Goal: Task Accomplishment & Management: Complete application form

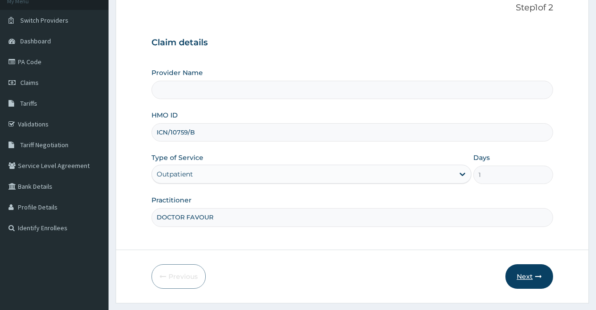
click at [524, 276] on button "Next" at bounding box center [529, 276] width 48 height 25
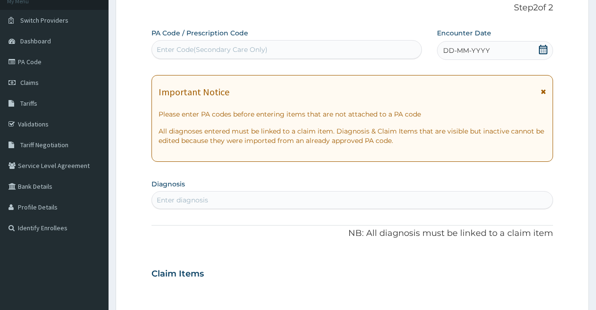
click at [486, 53] on span "DD-MM-YYYY" at bounding box center [466, 50] width 47 height 9
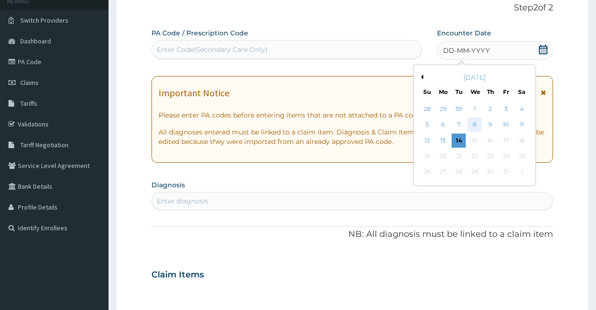
click at [475, 124] on div "8" at bounding box center [474, 125] width 14 height 14
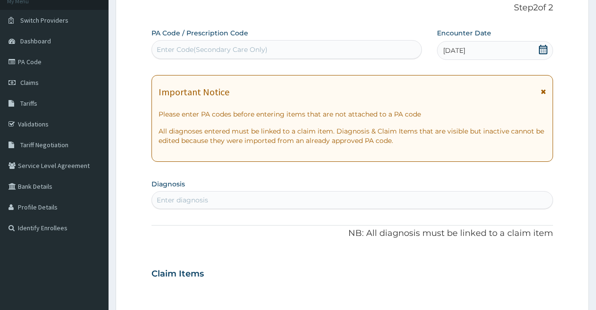
click at [354, 202] on div "Enter diagnosis" at bounding box center [352, 199] width 400 height 15
type input "MAL"
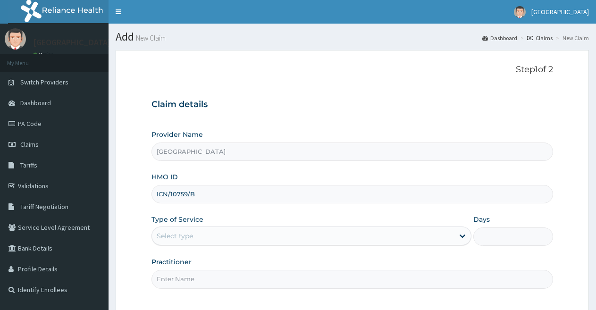
type input "ICN/10759/B"
click at [394, 230] on div "Select type" at bounding box center [302, 235] width 301 height 15
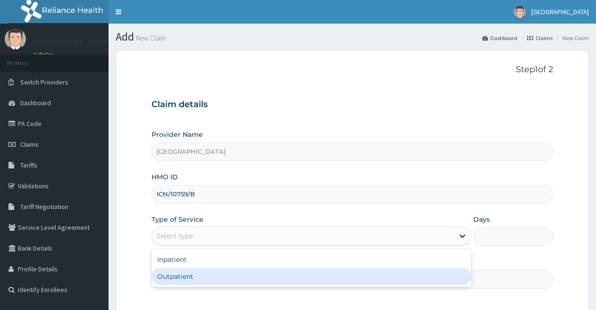
click at [359, 275] on div "Outpatient" at bounding box center [310, 276] width 319 height 17
type input "1"
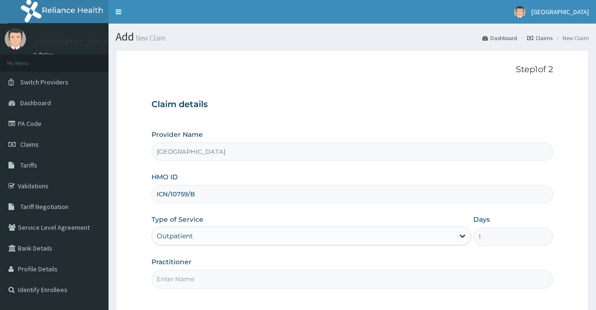
click at [348, 276] on input "Practitioner" at bounding box center [351, 279] width 401 height 18
type input "DOCTOR FAVOUR"
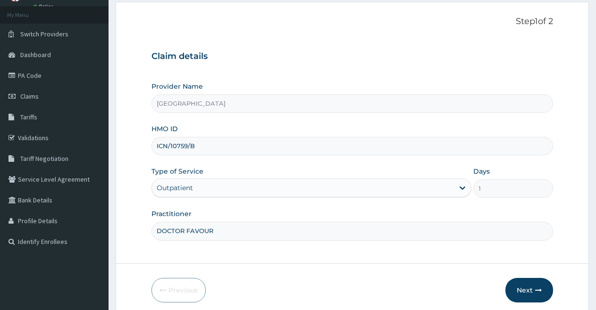
scroll to position [72, 0]
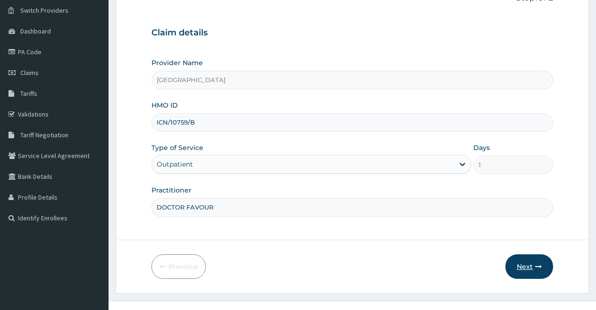
click at [521, 264] on button "Next" at bounding box center [529, 266] width 48 height 25
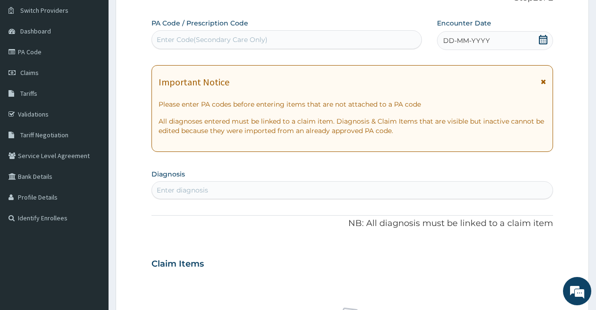
click at [498, 39] on div "DD-MM-YYYY" at bounding box center [495, 40] width 116 height 19
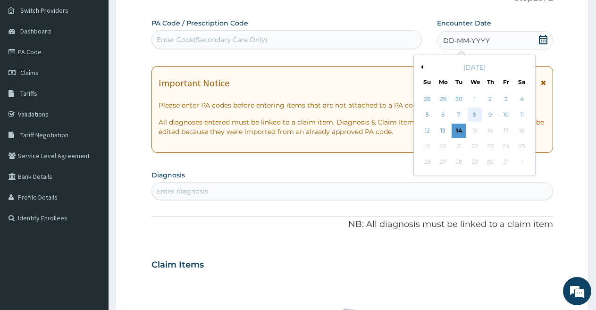
click at [473, 115] on div "8" at bounding box center [474, 115] width 14 height 14
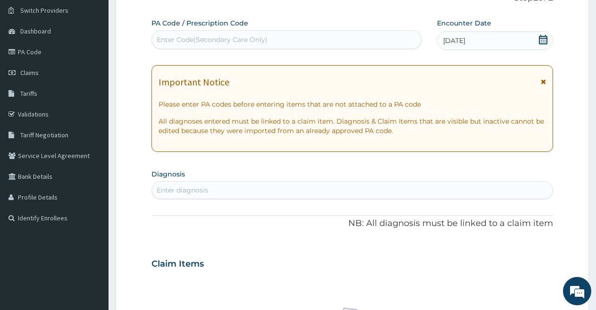
click at [335, 188] on div "Enter diagnosis" at bounding box center [352, 189] width 400 height 15
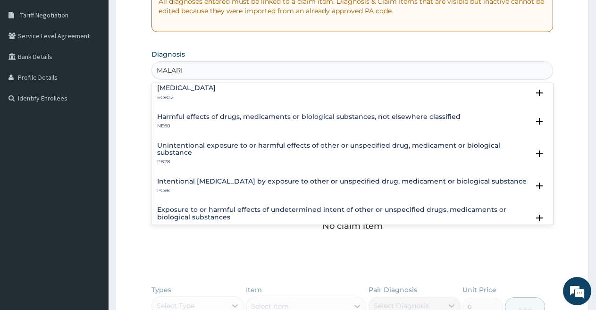
scroll to position [0, 0]
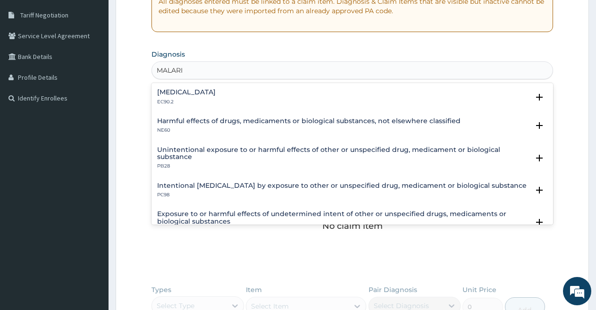
type input "MALARIA"
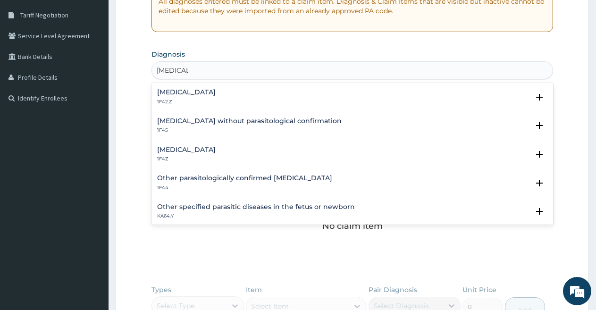
click at [215, 147] on h4 "Malaria, unspecified" at bounding box center [186, 149] width 58 height 7
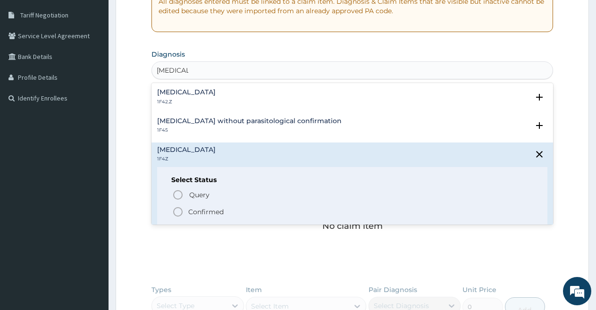
click at [176, 212] on icon "status option filled" at bounding box center [177, 211] width 11 height 11
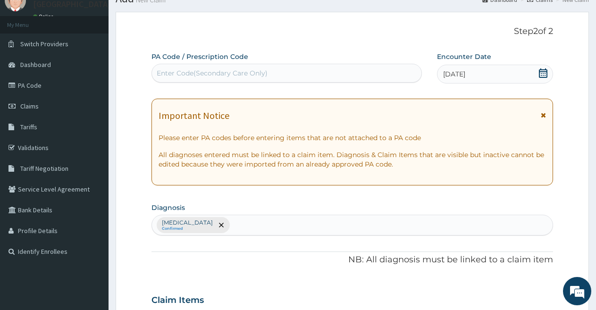
scroll to position [29, 0]
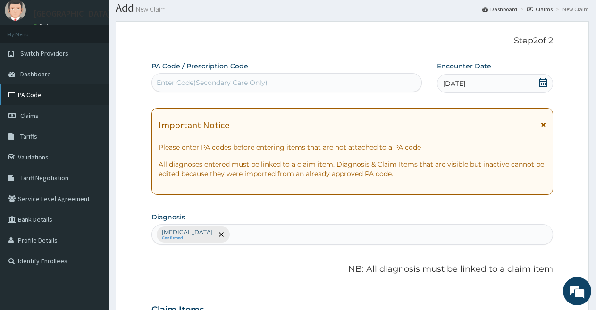
click at [17, 92] on icon at bounding box center [12, 94] width 9 height 7
click at [23, 95] on link "PA Code" at bounding box center [54, 94] width 108 height 21
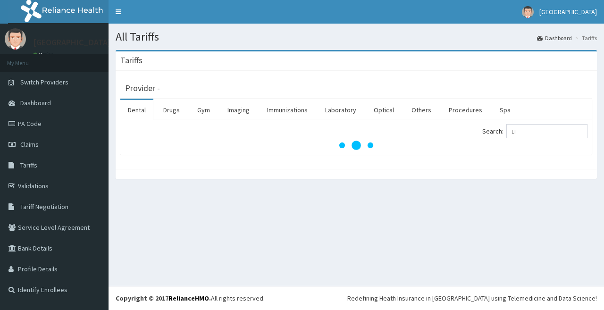
type input "L"
click at [350, 111] on link "Laboratory" at bounding box center [340, 110] width 46 height 20
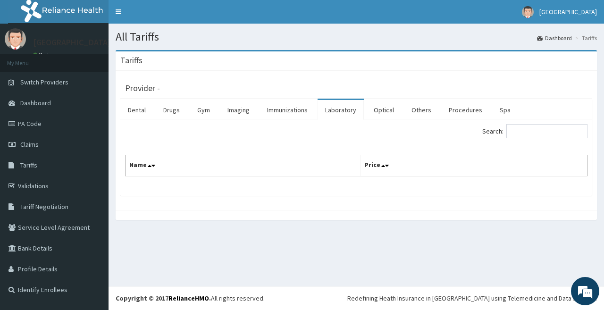
click at [264, 166] on th "Name" at bounding box center [242, 166] width 235 height 22
click at [236, 165] on th "Name" at bounding box center [242, 166] width 235 height 22
drag, startPoint x: 166, startPoint y: 164, endPoint x: 156, endPoint y: 189, distance: 27.1
click at [156, 189] on div "Search: Name Price" at bounding box center [356, 157] width 472 height 76
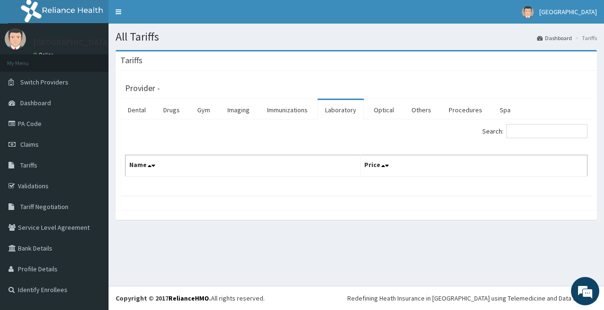
click at [179, 193] on div "Search: Name Price" at bounding box center [356, 157] width 472 height 76
click at [190, 170] on th "Name" at bounding box center [242, 166] width 235 height 22
click at [190, 172] on th "Name" at bounding box center [242, 166] width 235 height 22
click at [399, 164] on th "Price" at bounding box center [473, 166] width 227 height 22
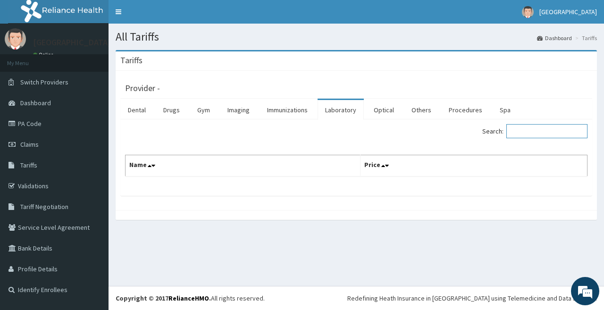
click at [529, 134] on input "Search:" at bounding box center [546, 131] width 81 height 14
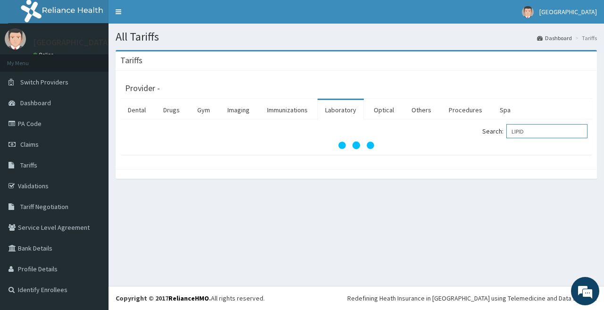
type input "LIPID"
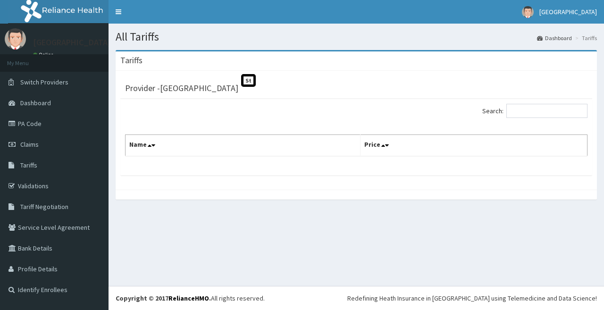
click at [241, 76] on span "St" at bounding box center [248, 80] width 15 height 13
click at [359, 145] on th "Name" at bounding box center [242, 146] width 235 height 22
click at [73, 126] on link "PA Code" at bounding box center [54, 123] width 108 height 21
